Goal: Information Seeking & Learning: Learn about a topic

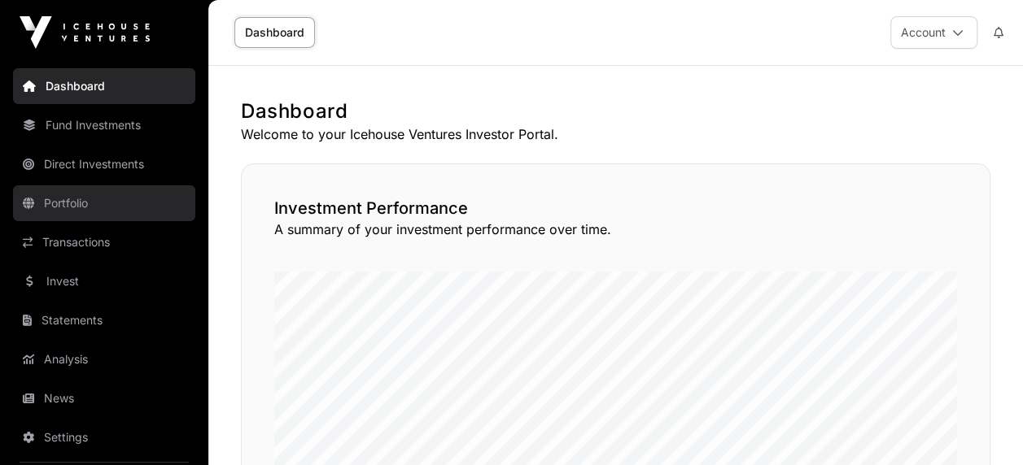
click at [89, 202] on link "Portfolio" at bounding box center [104, 203] width 182 height 36
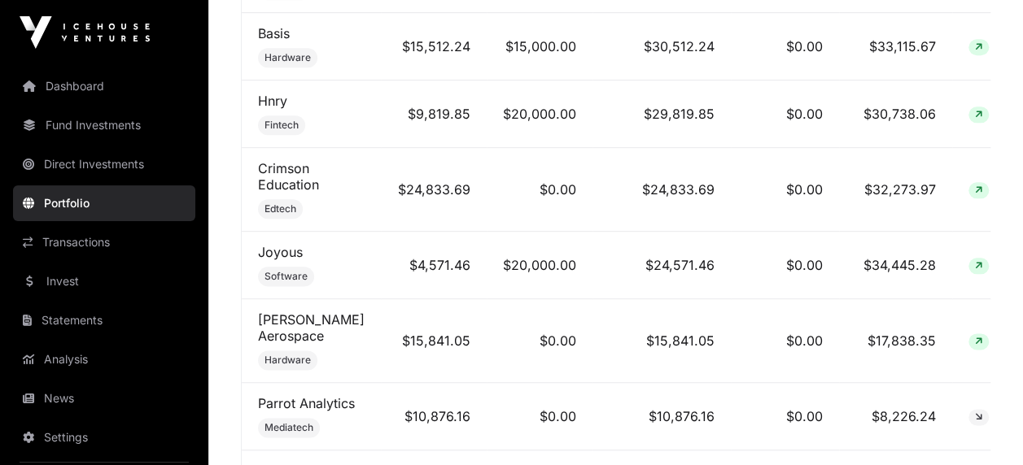
scroll to position [874, 0]
click at [335, 321] on link "[PERSON_NAME] Aerospace" at bounding box center [311, 327] width 107 height 33
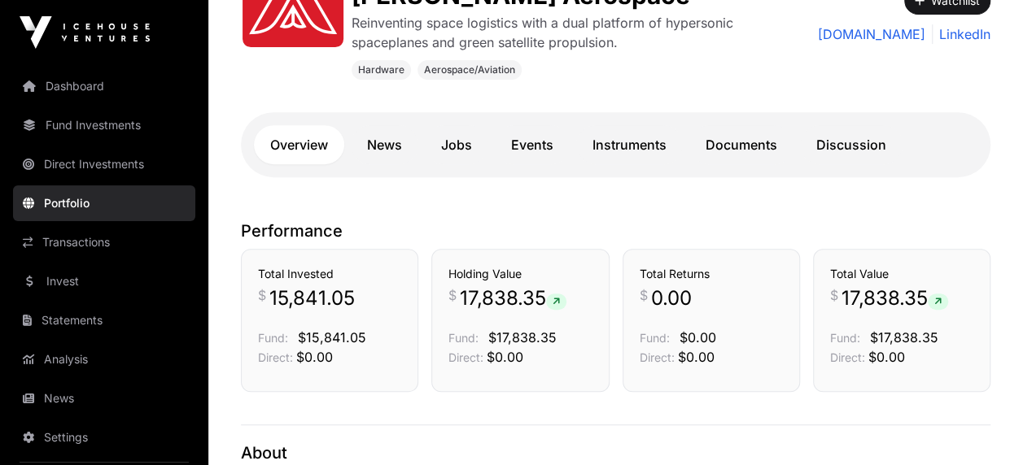
scroll to position [303, 0]
click at [535, 150] on link "Events" at bounding box center [532, 145] width 75 height 39
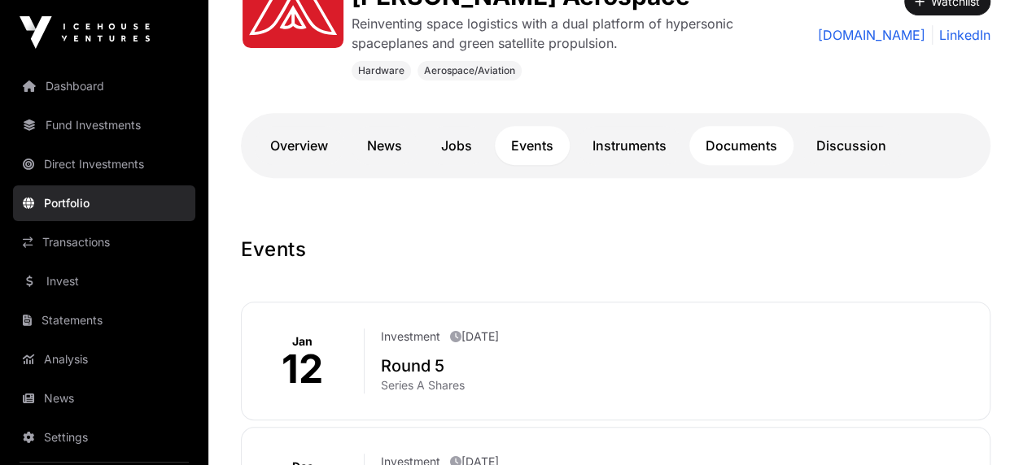
click at [730, 148] on link "Documents" at bounding box center [741, 145] width 104 height 39
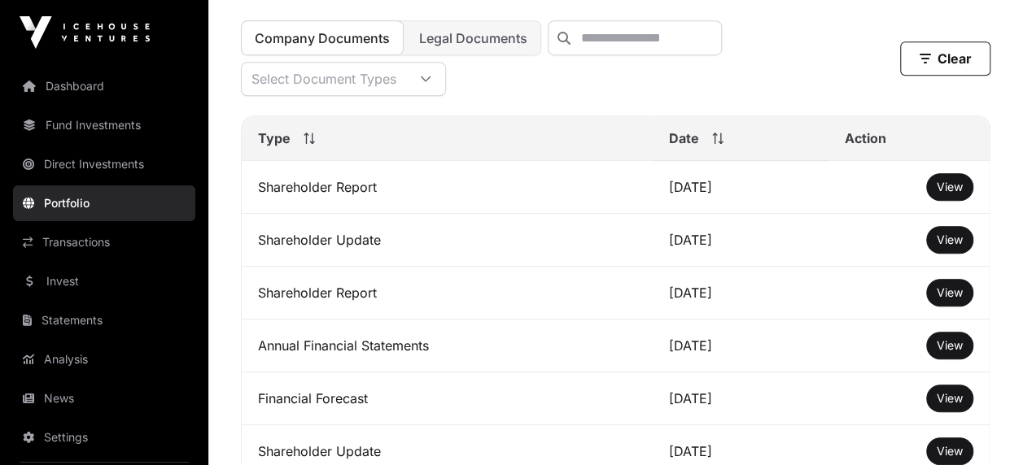
scroll to position [579, 0]
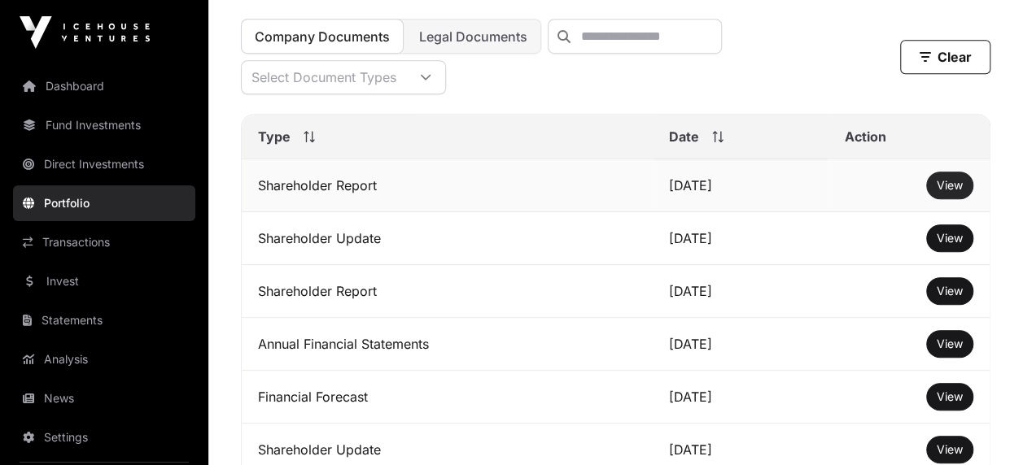
click at [948, 192] on span "View" at bounding box center [949, 185] width 26 height 14
